Goal: Information Seeking & Learning: Learn about a topic

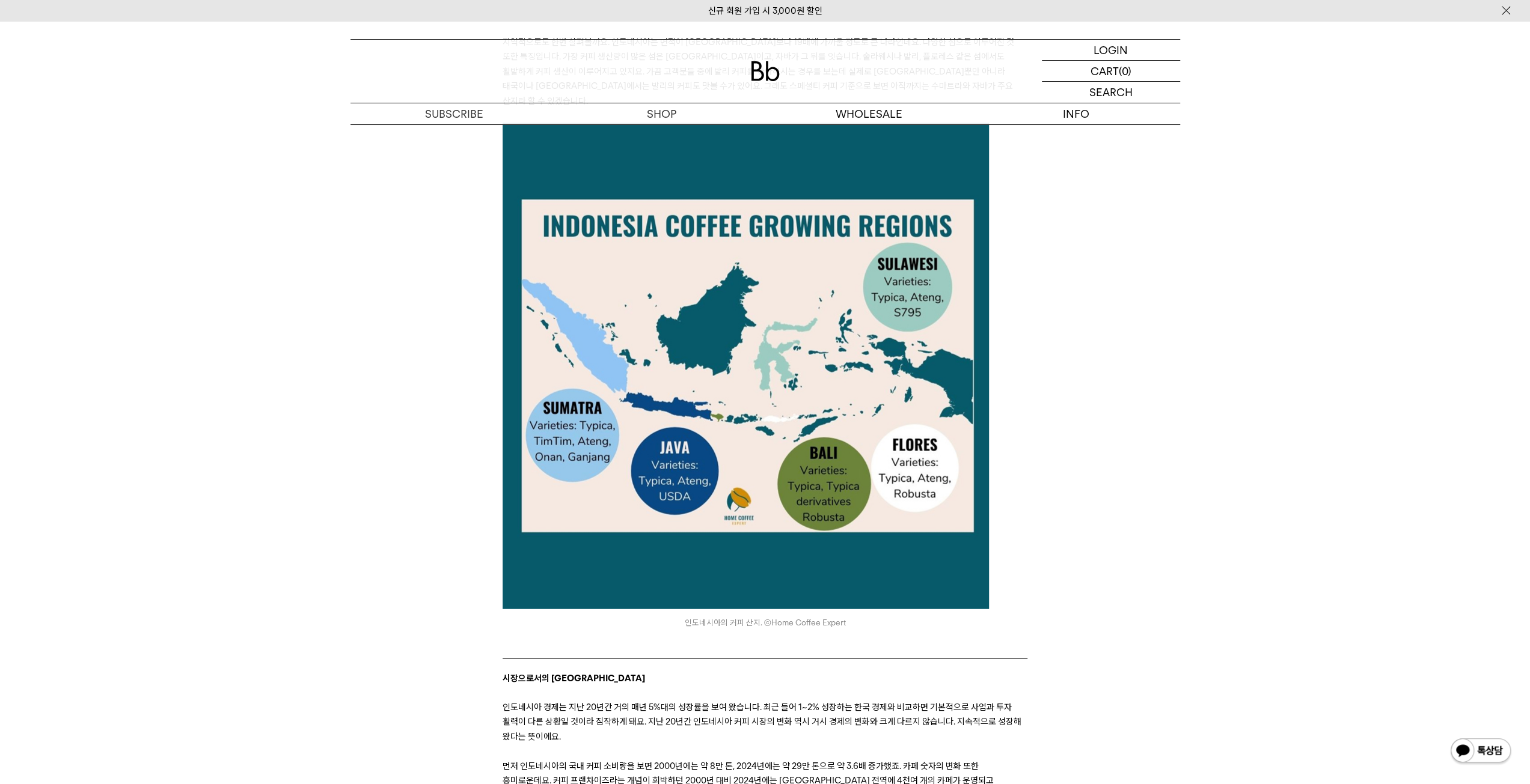
scroll to position [2446, 0]
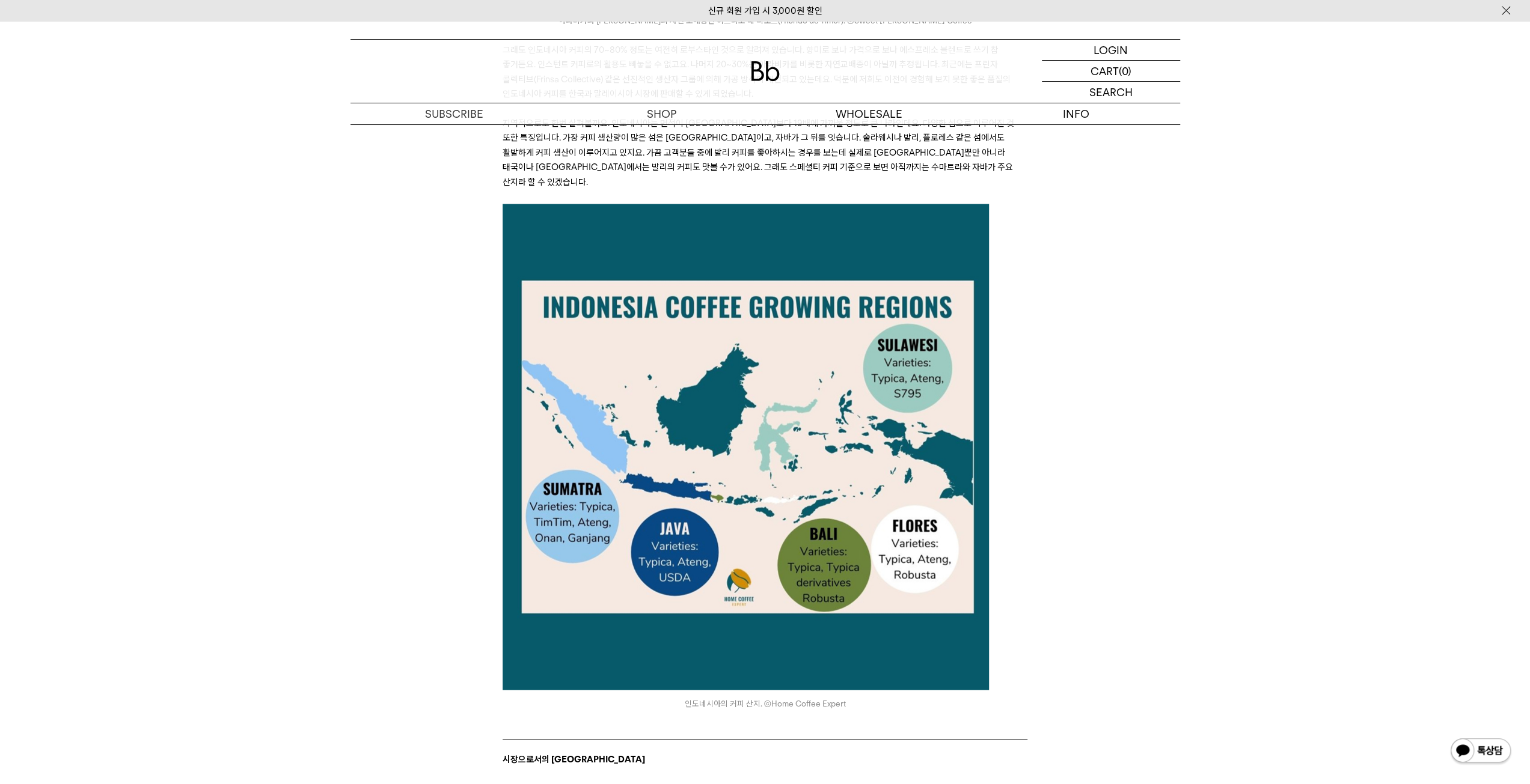
click at [1241, 563] on div "아시아의 커피 2 앞으로가 더 기대되는 인도네시아 커피 ﻿ 안녕하세요, 데릭입니다. 지난 몇 년간 많은 해외 커피 브랜드가 서울에 카페를 열었…" at bounding box center [765, 548] width 1530 height 5696
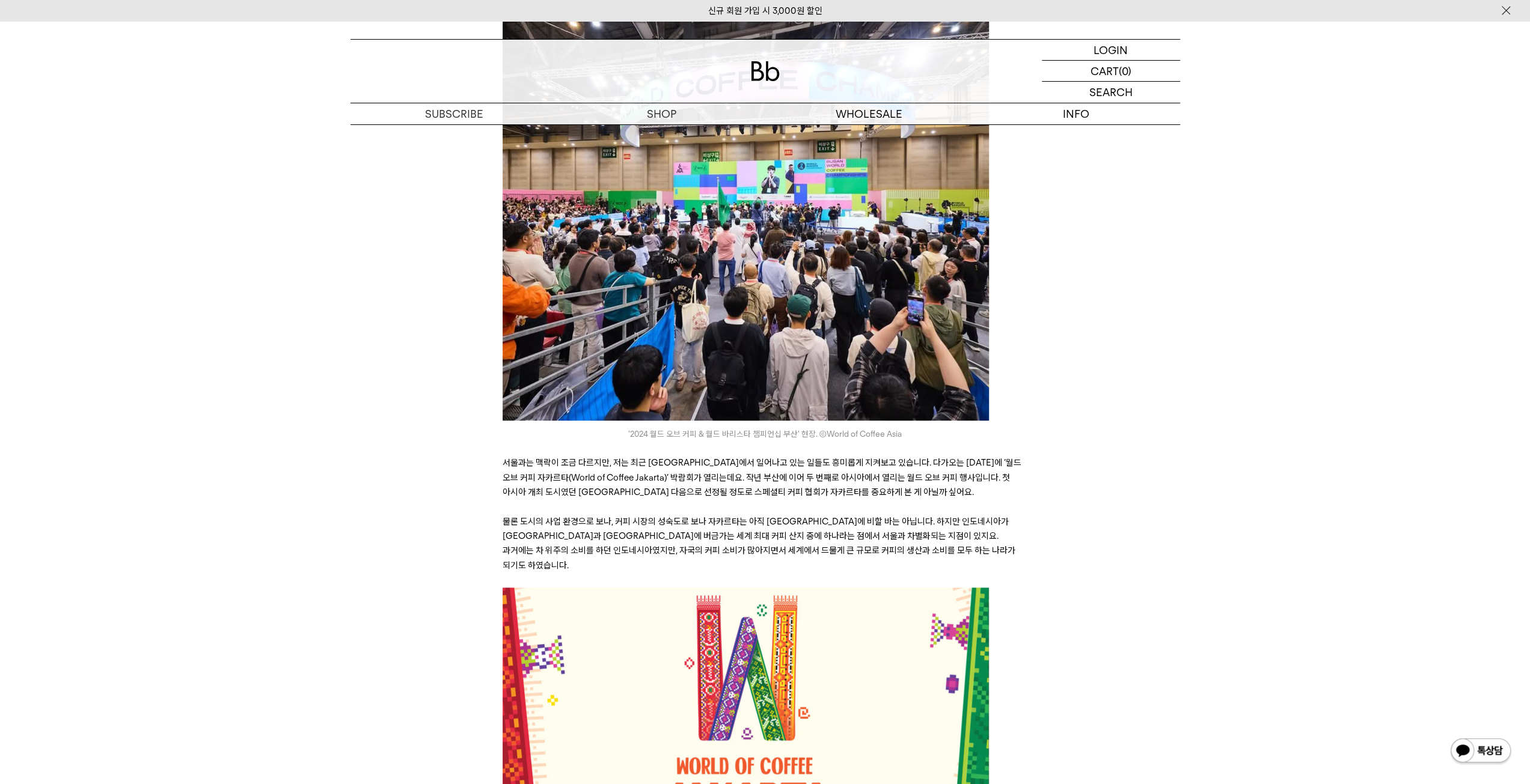
scroll to position [0, 0]
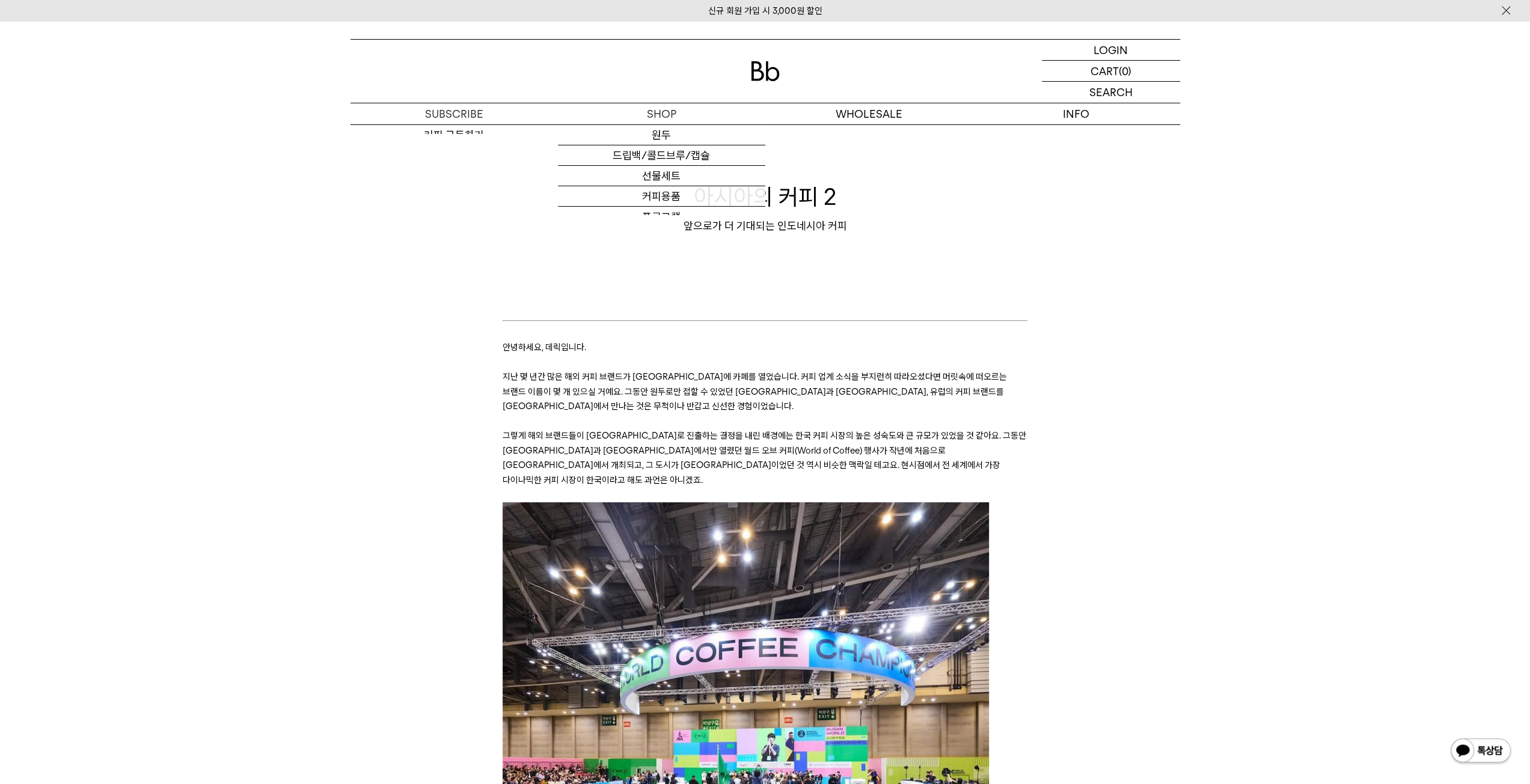
click at [765, 72] on img at bounding box center [765, 71] width 29 height 20
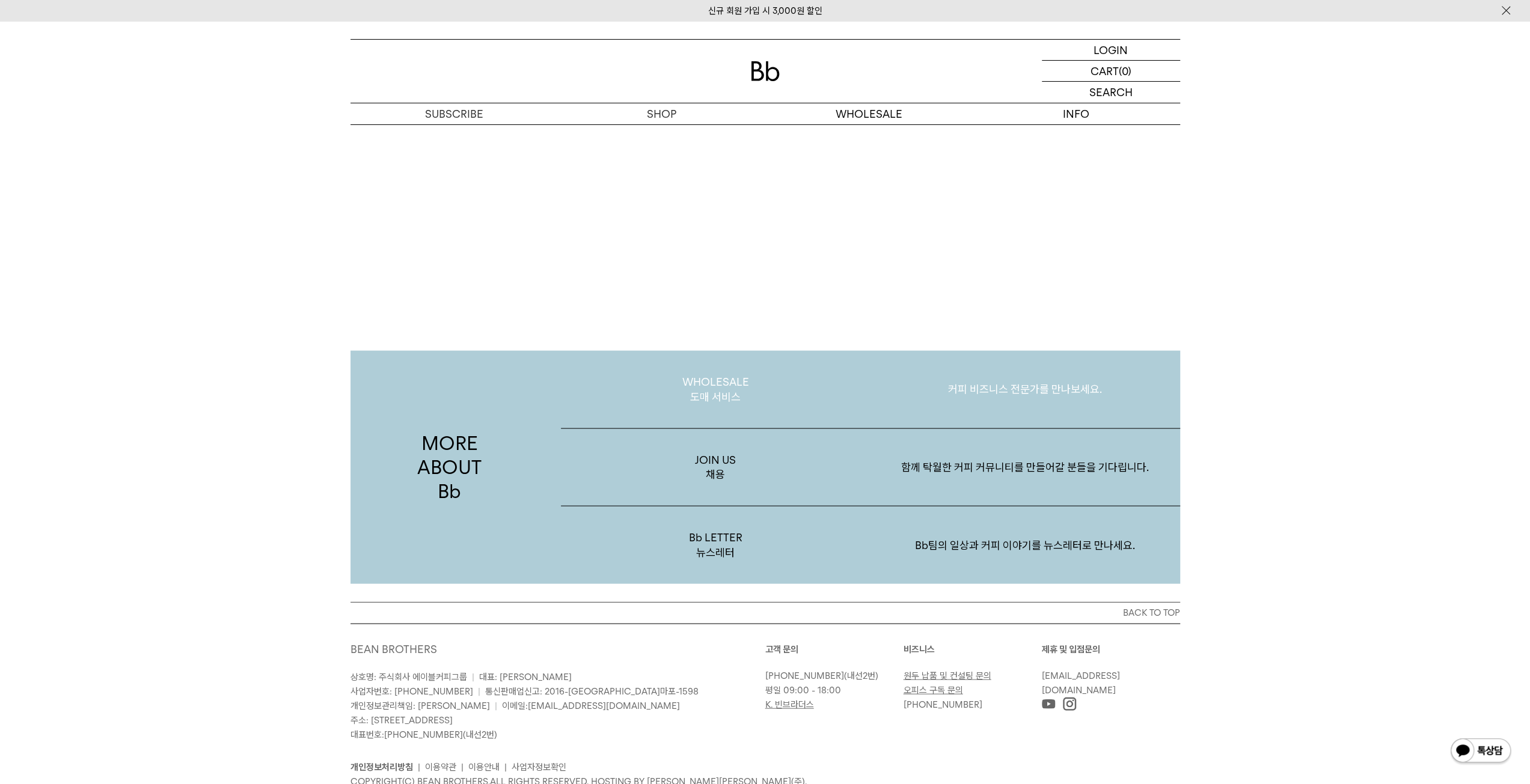
scroll to position [2327, 0]
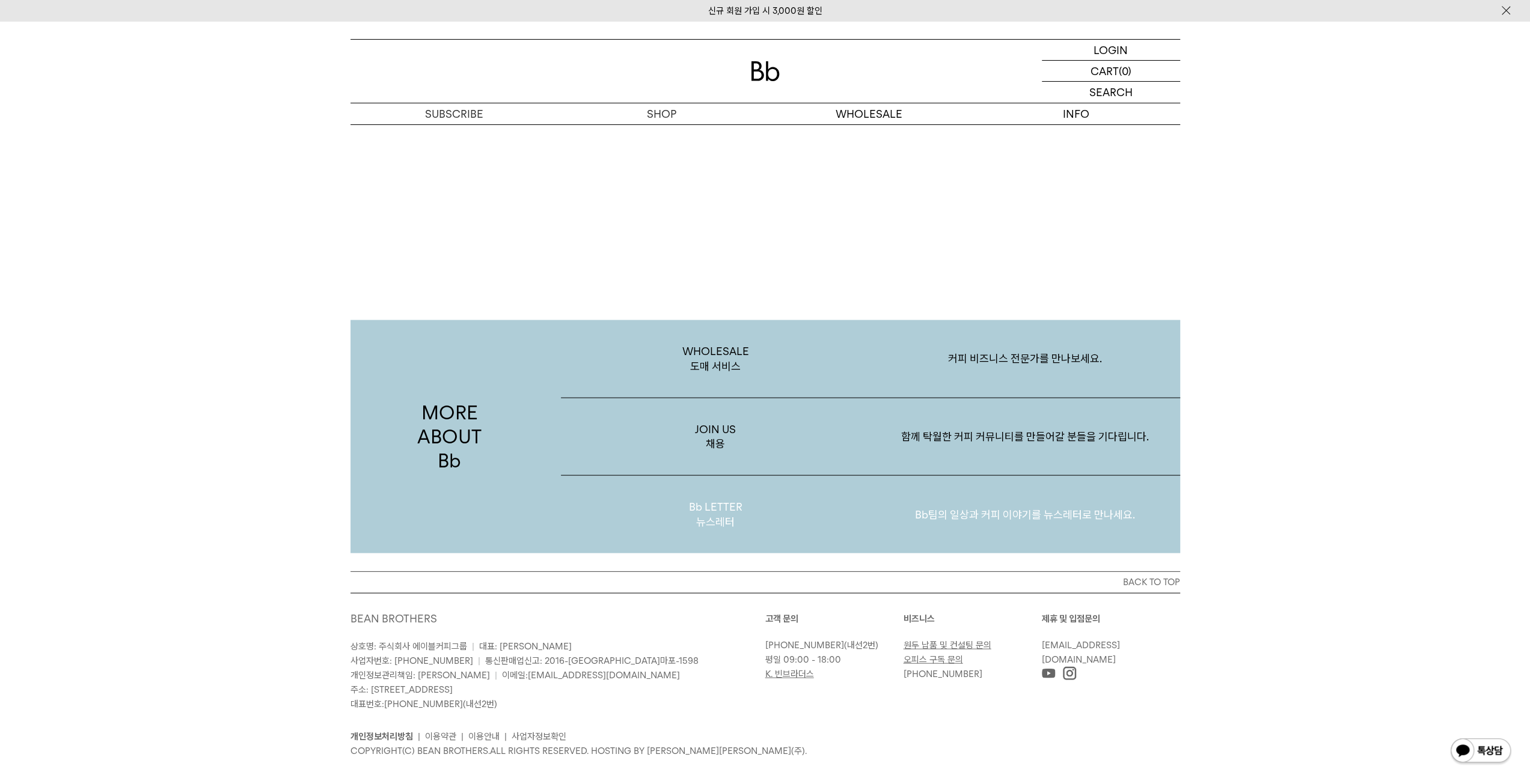
click at [717, 488] on p "Bb LETTER 뉴스레터" at bounding box center [715, 514] width 310 height 77
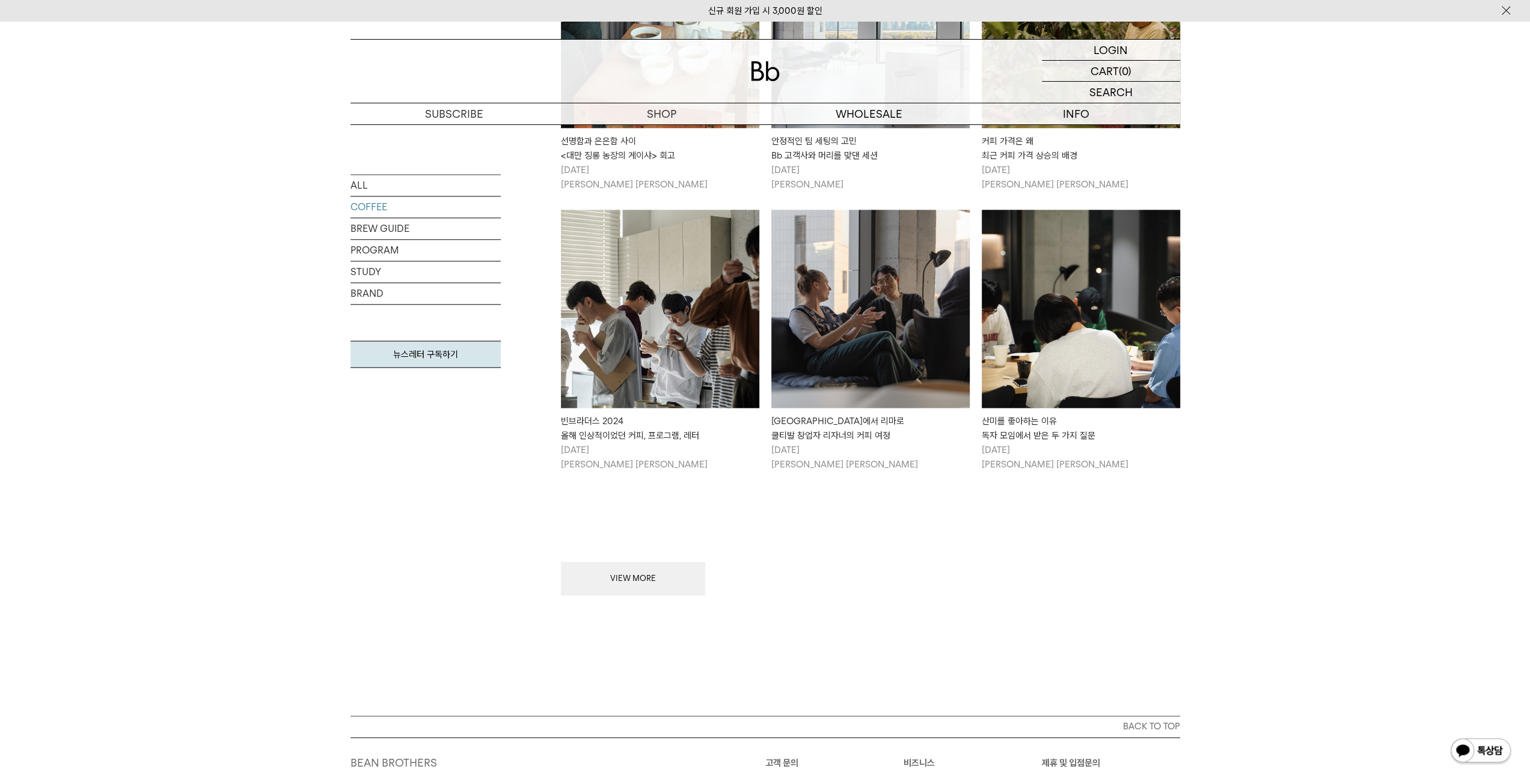
scroll to position [1262, 0]
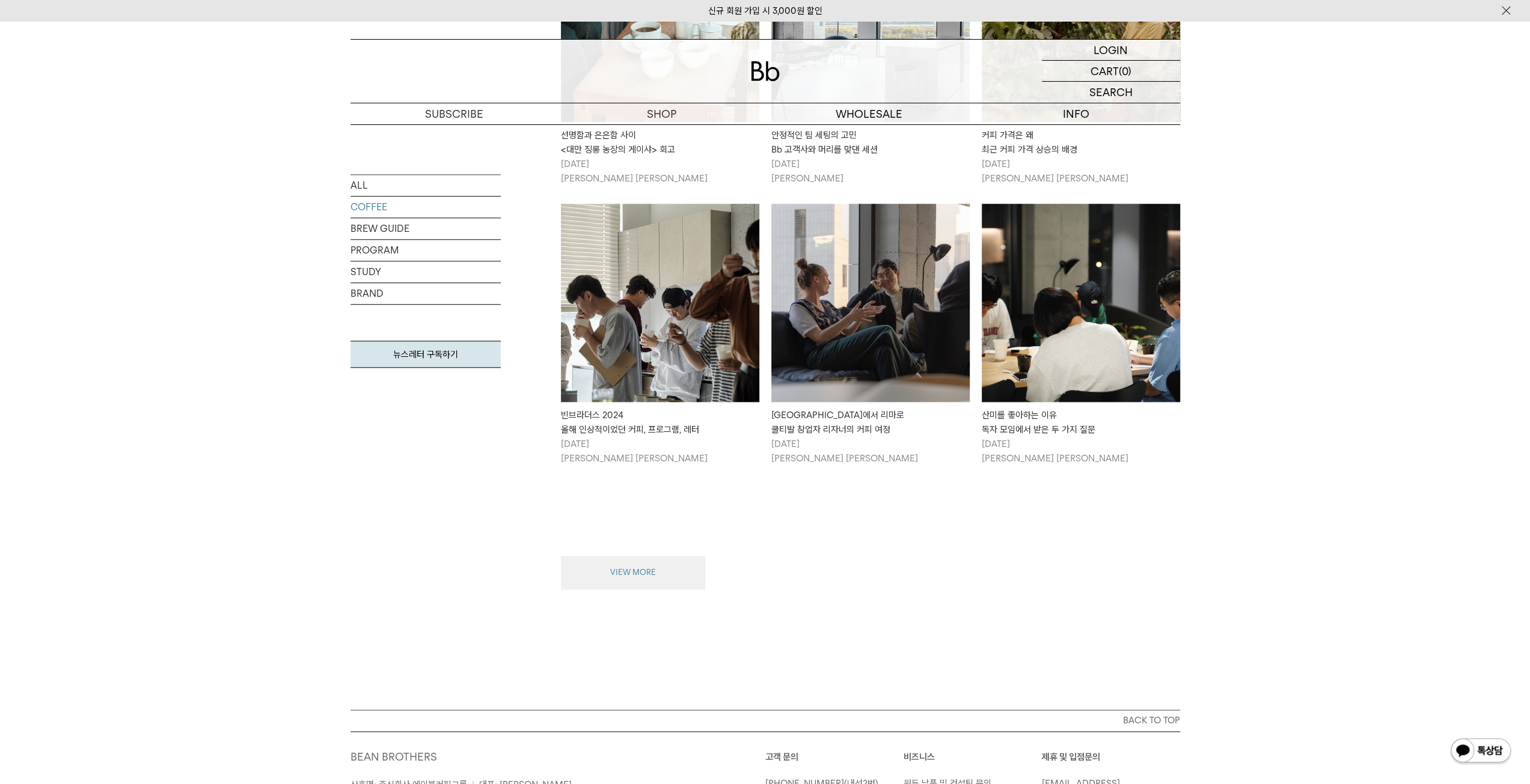
click at [684, 565] on button "VIEW MORE" at bounding box center [632, 573] width 144 height 34
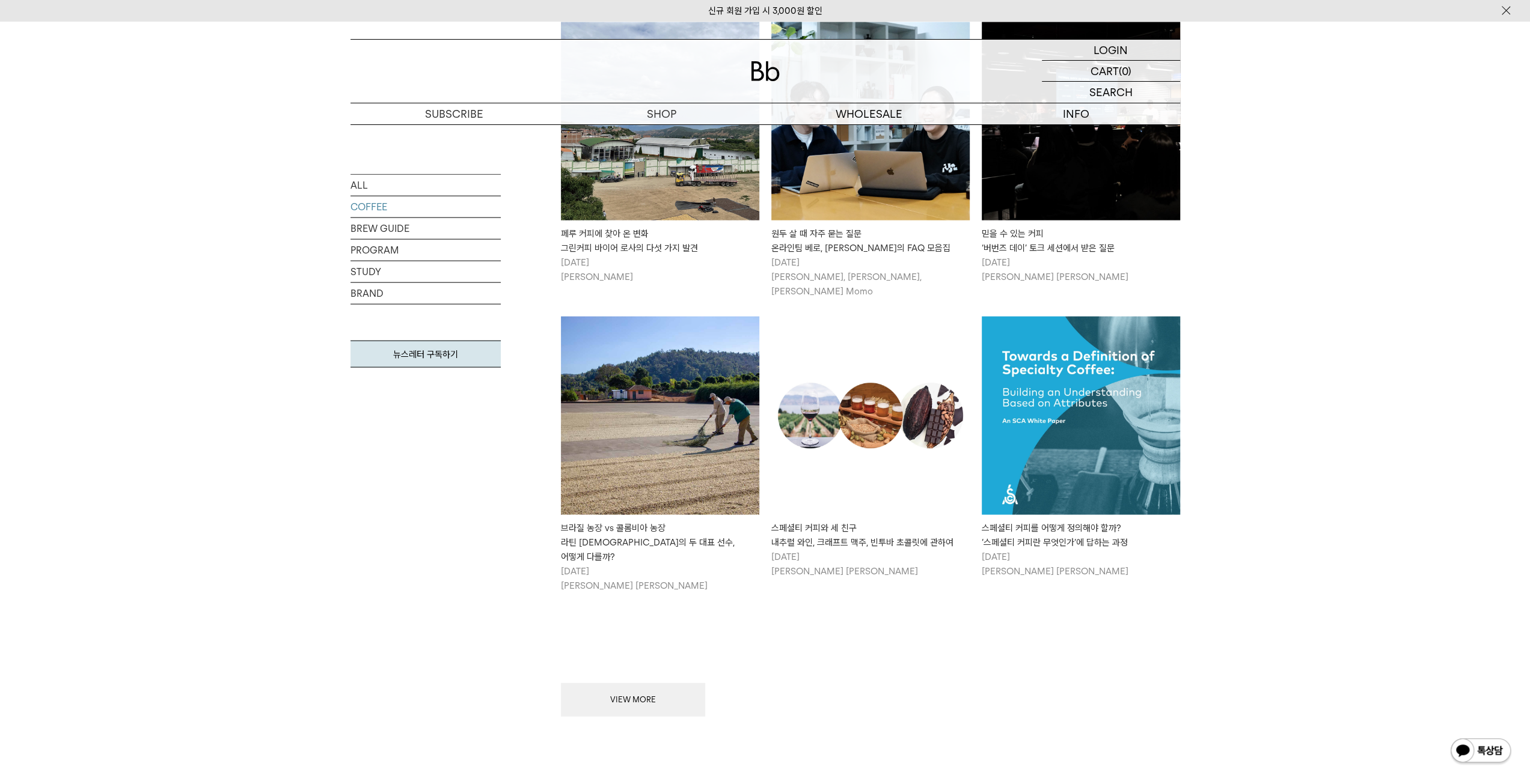
scroll to position [2644, 0]
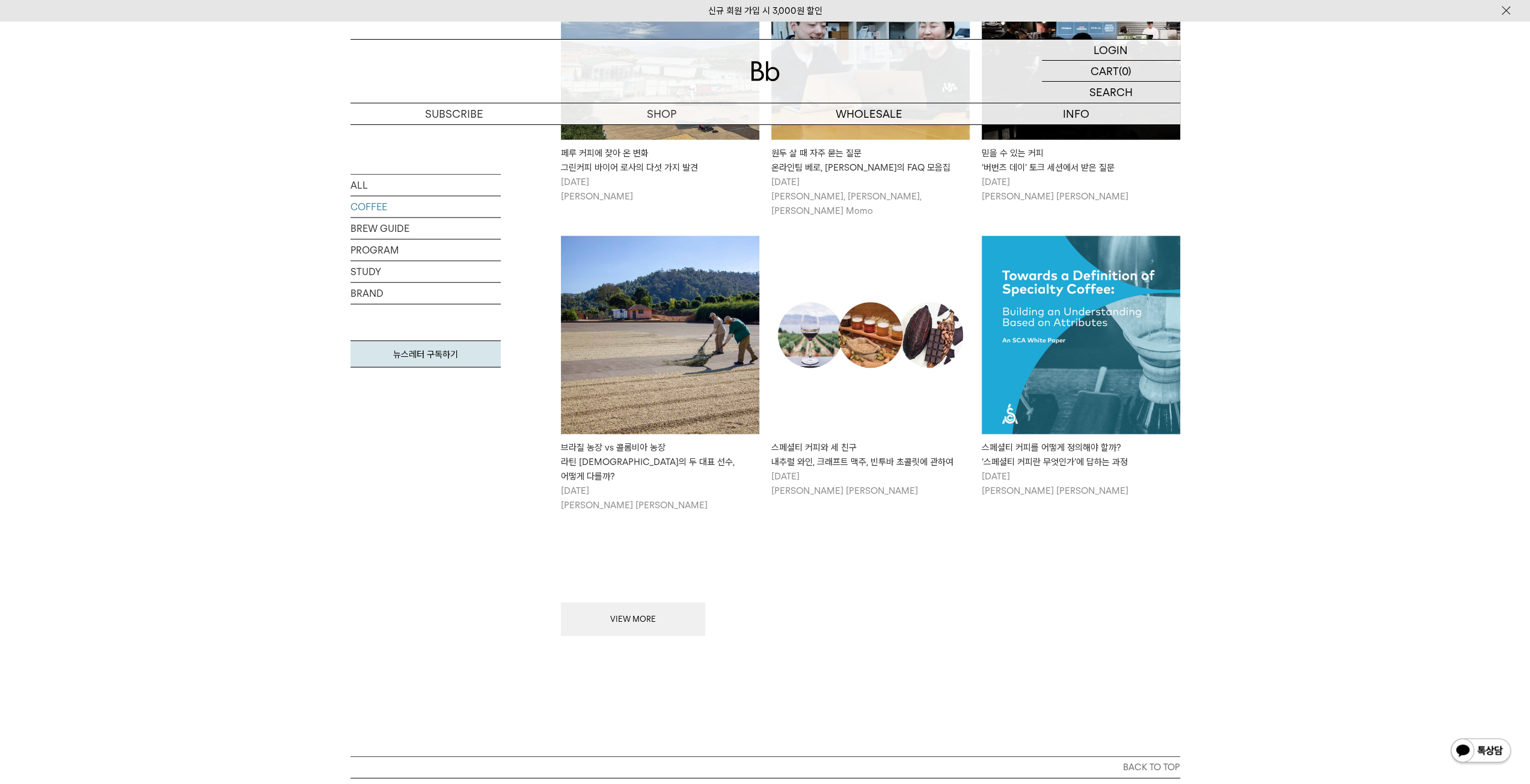
click at [669, 603] on button "VIEW MORE" at bounding box center [632, 620] width 144 height 34
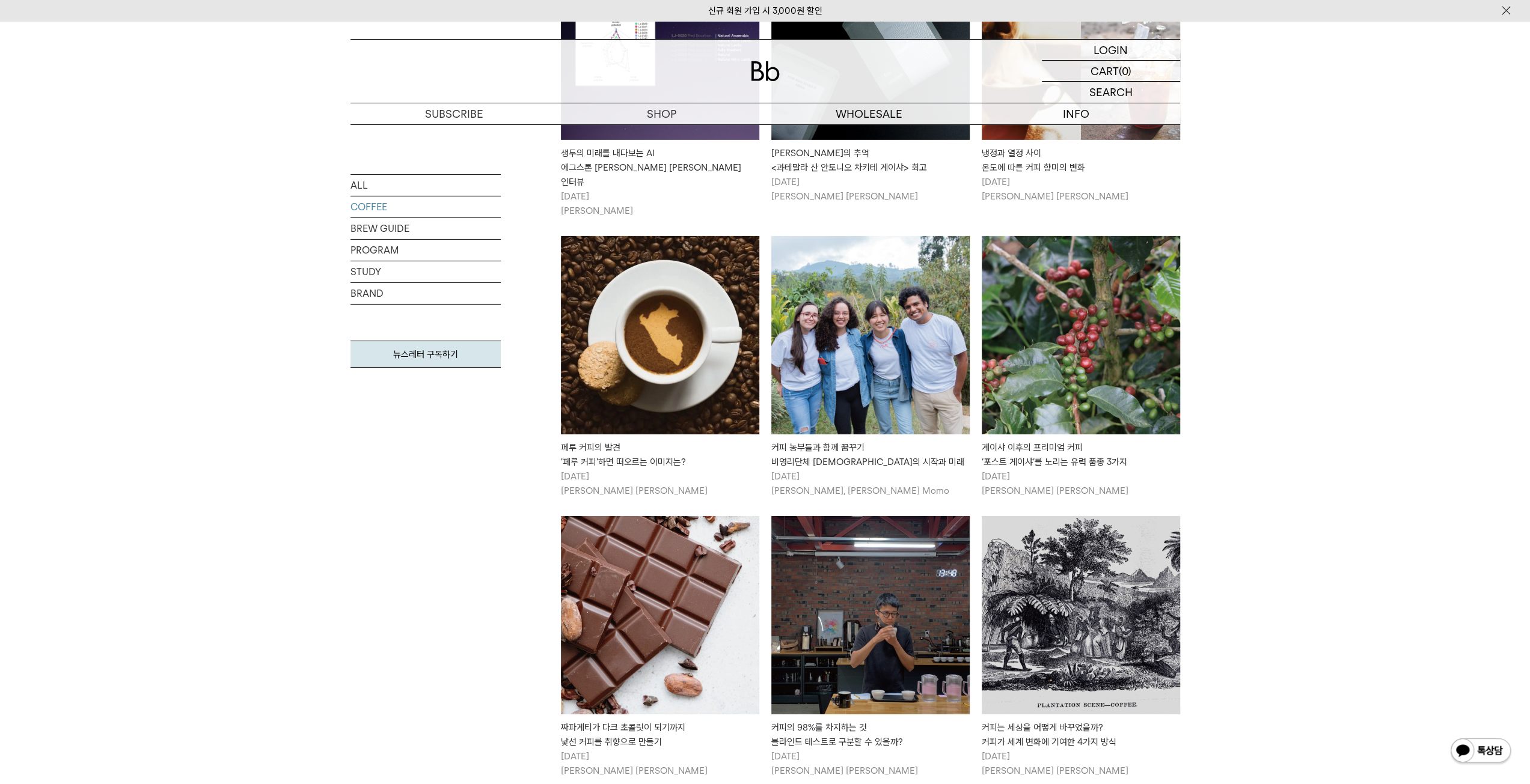
scroll to position [3966, 0]
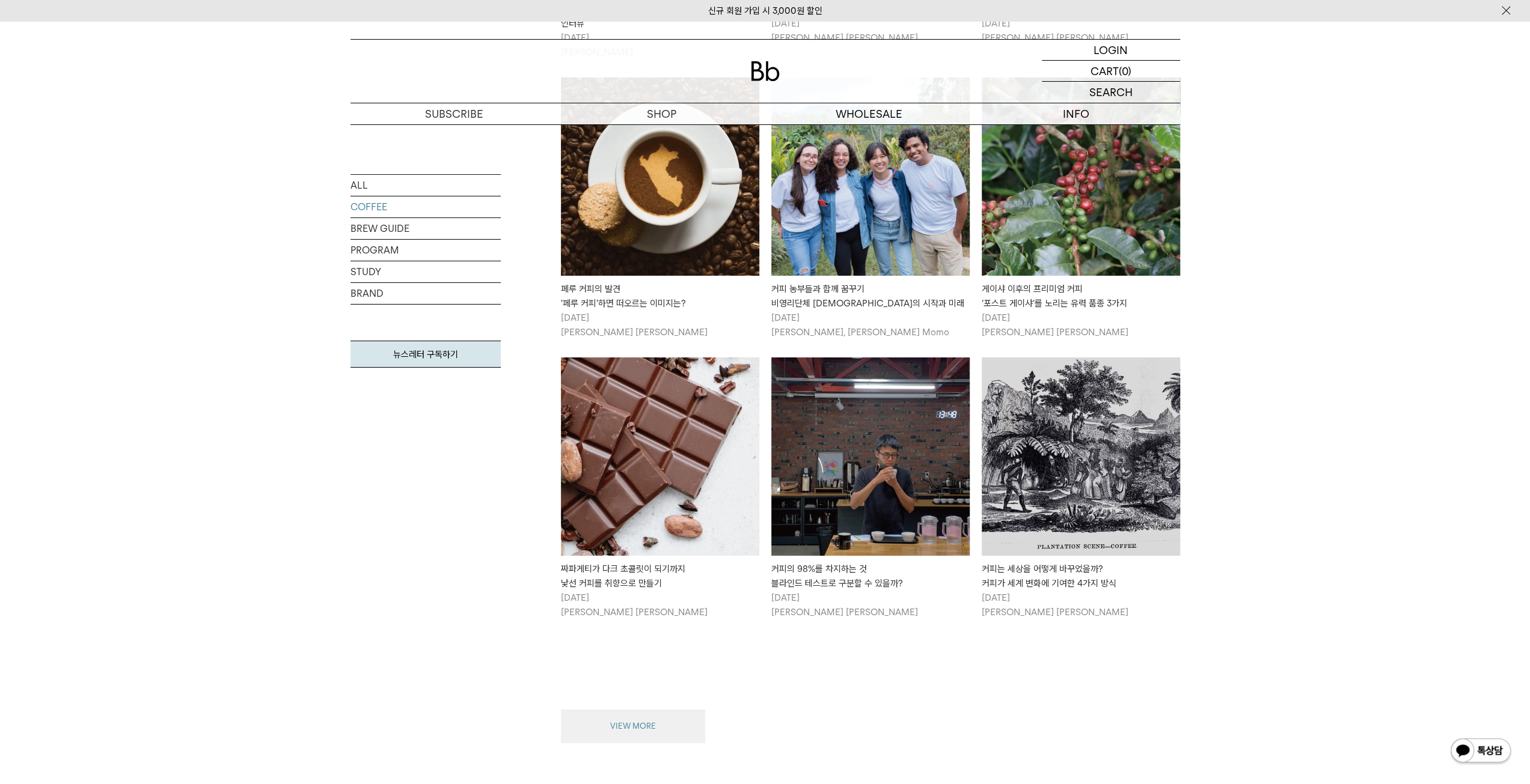
click at [677, 709] on button "VIEW MORE" at bounding box center [632, 726] width 144 height 34
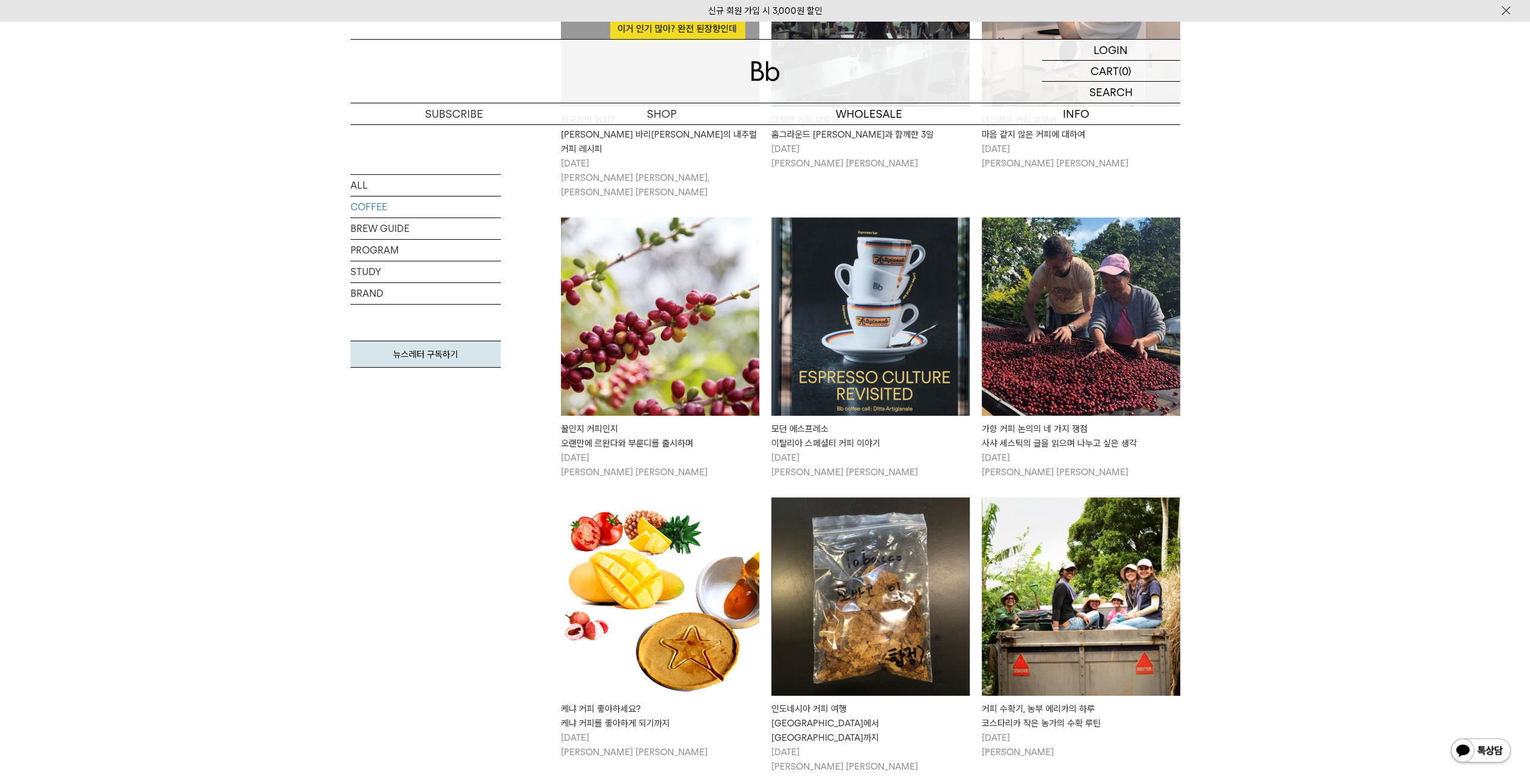
scroll to position [4867, 0]
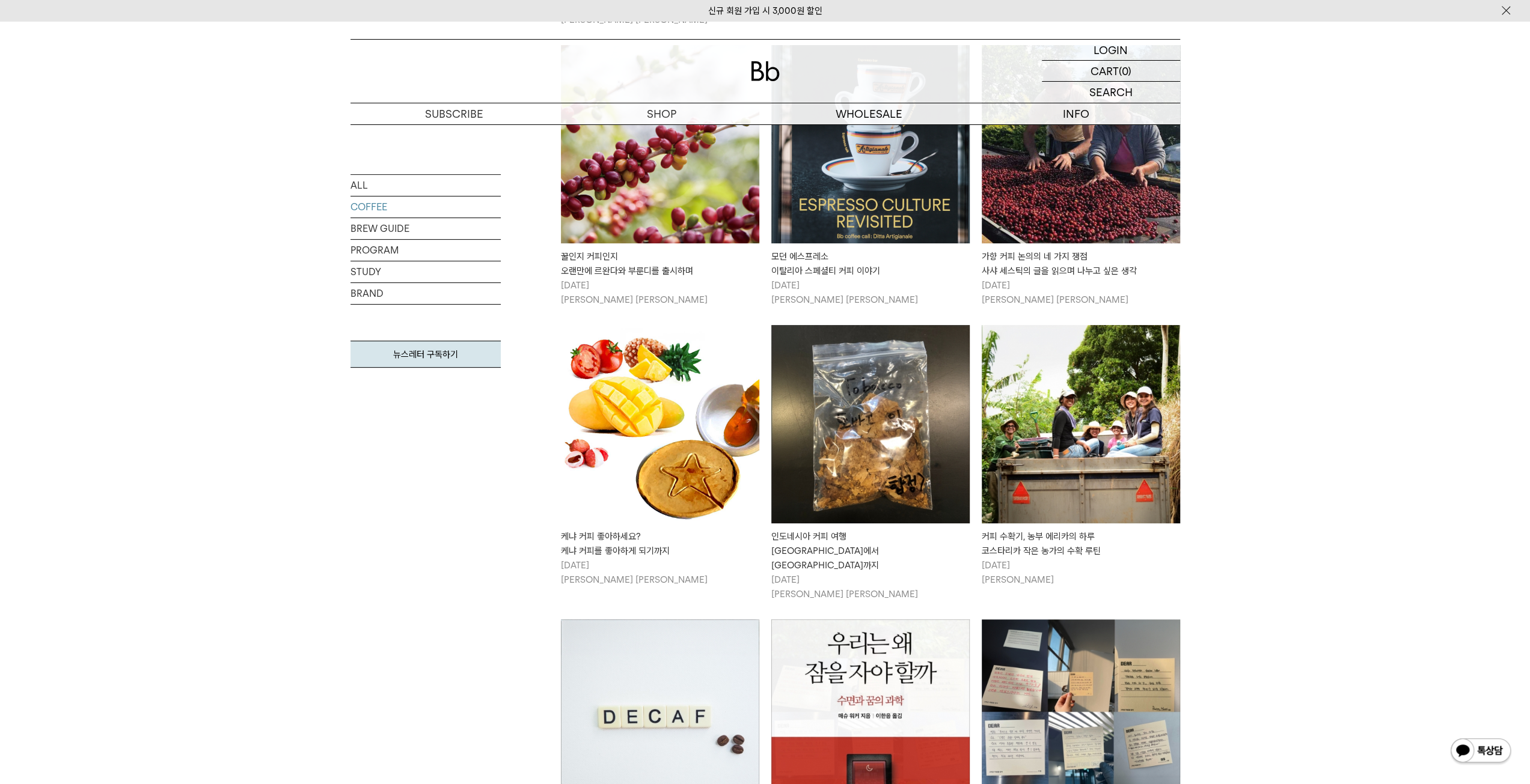
click at [873, 355] on img at bounding box center [870, 425] width 198 height 198
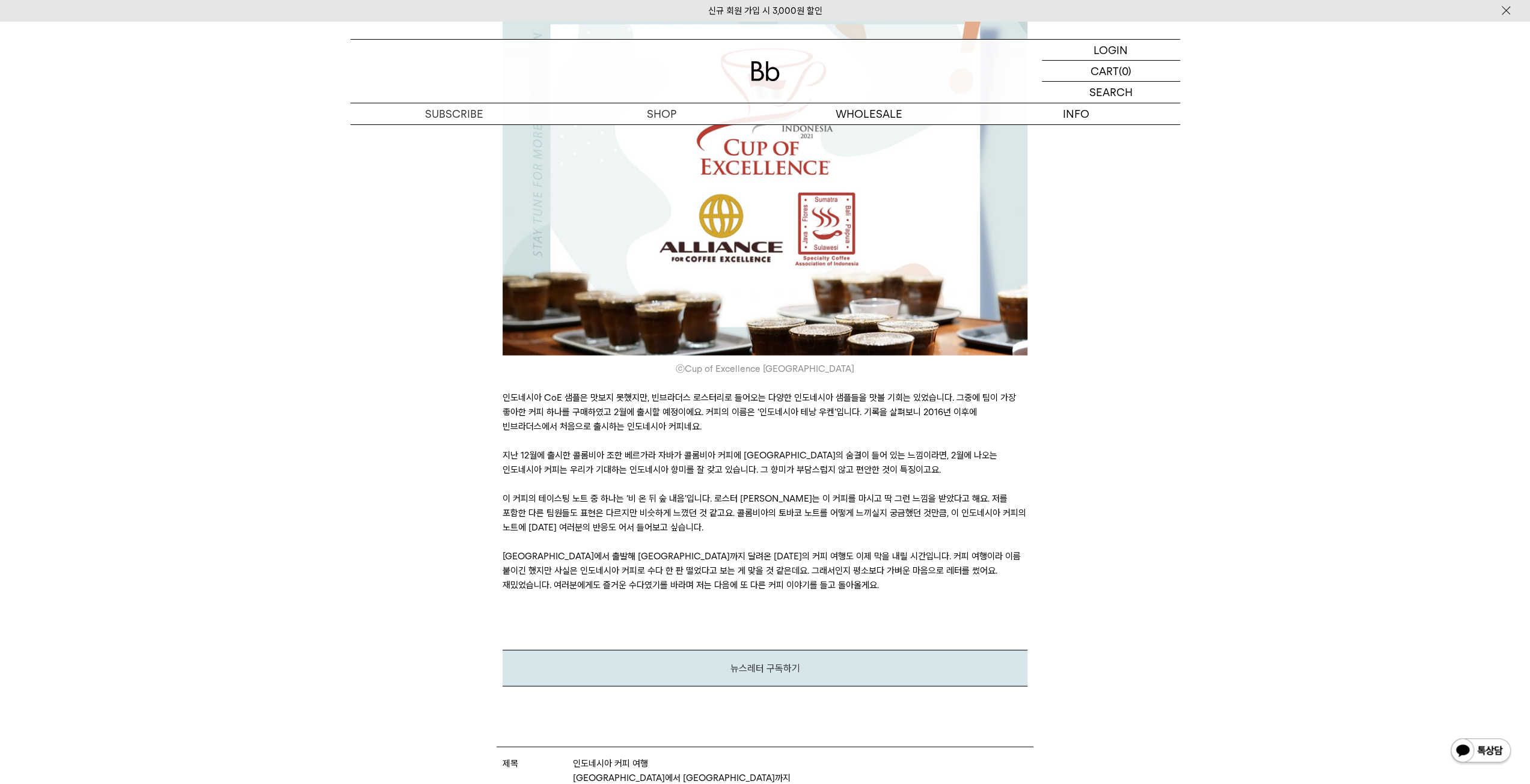
scroll to position [2404, 0]
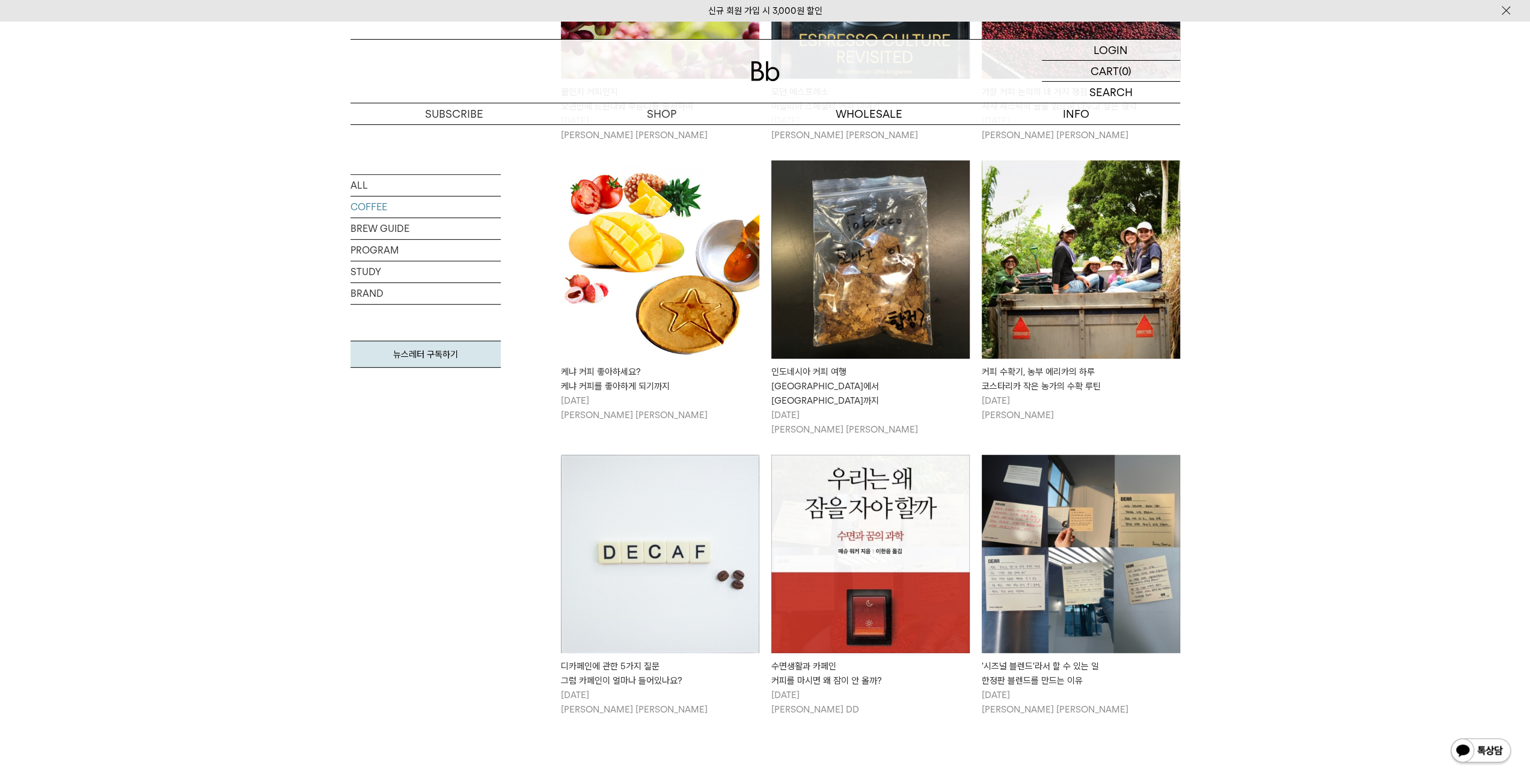
scroll to position [5108, 0]
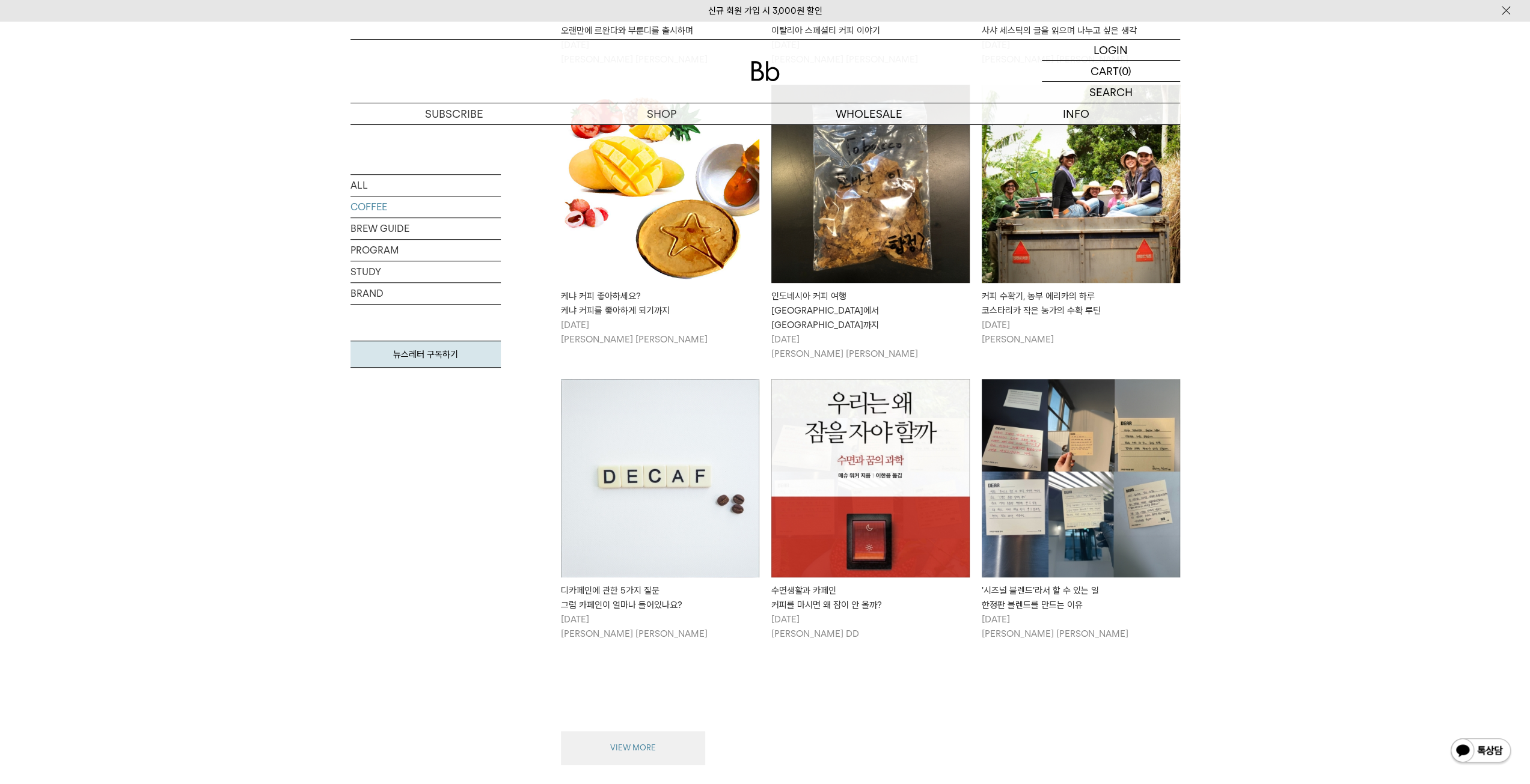
click at [690, 731] on button "VIEW MORE" at bounding box center [632, 748] width 144 height 34
